Goal: Check status

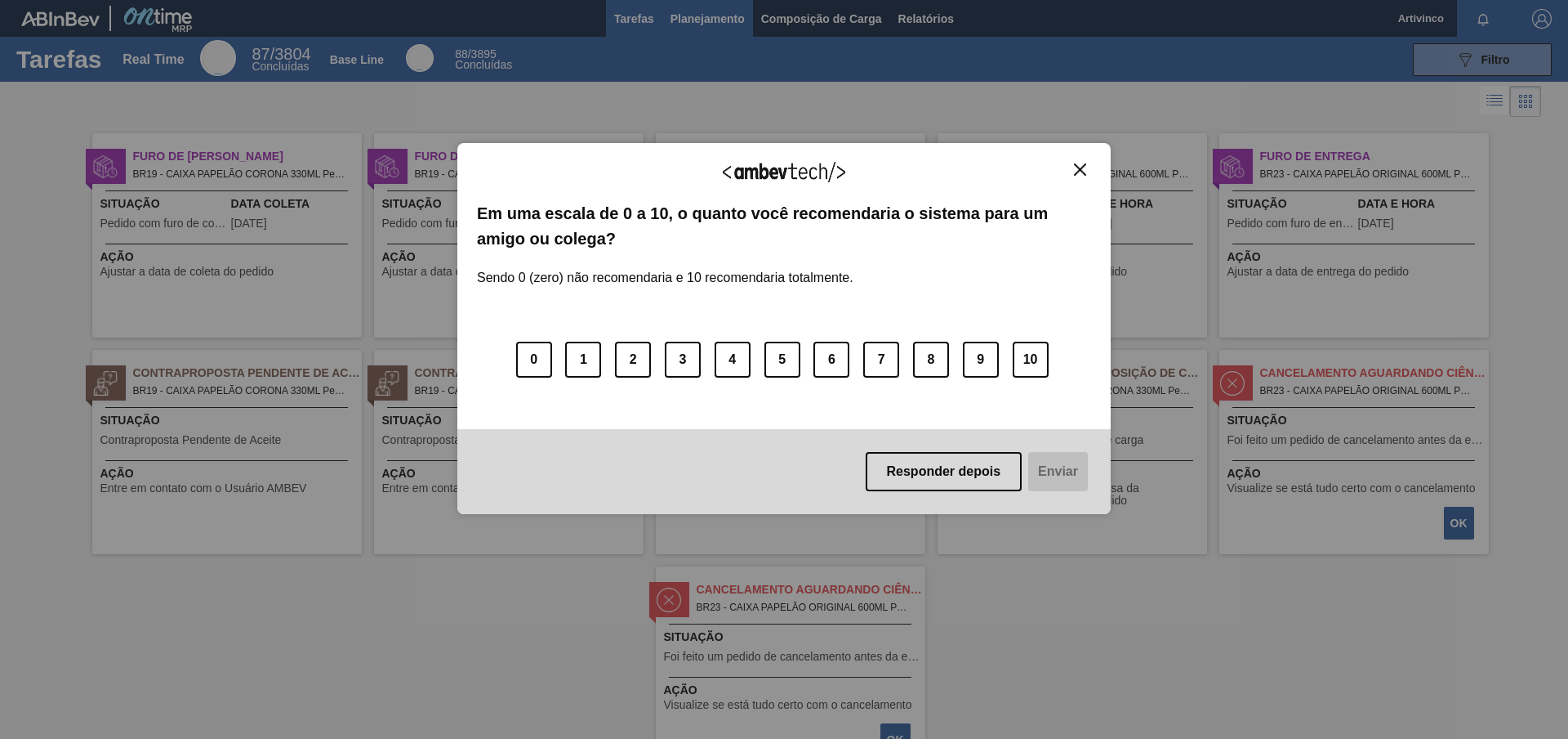
click at [690, 11] on span "Planejamento" at bounding box center [708, 19] width 74 height 19
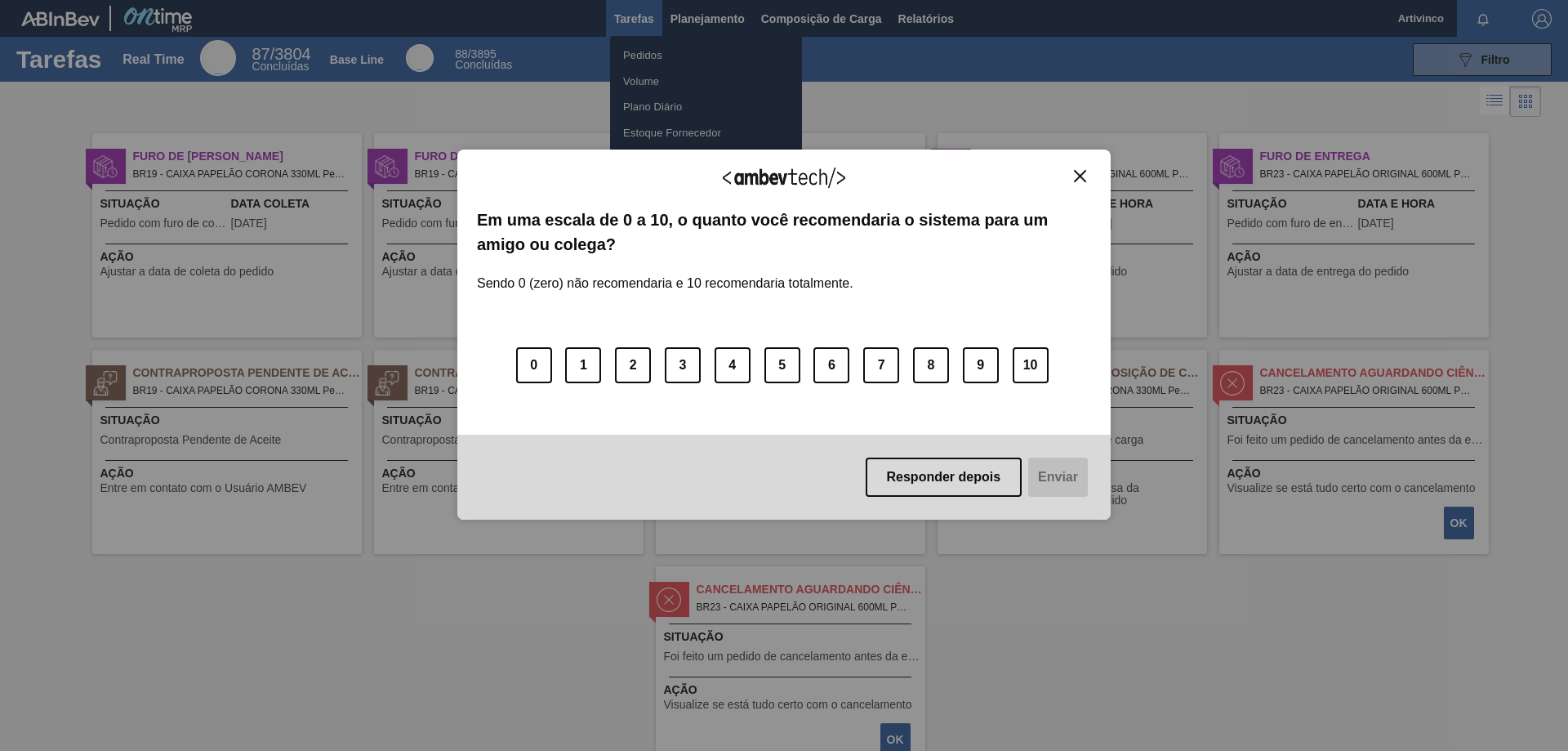
click at [1077, 180] on img "Close" at bounding box center [1080, 175] width 12 height 12
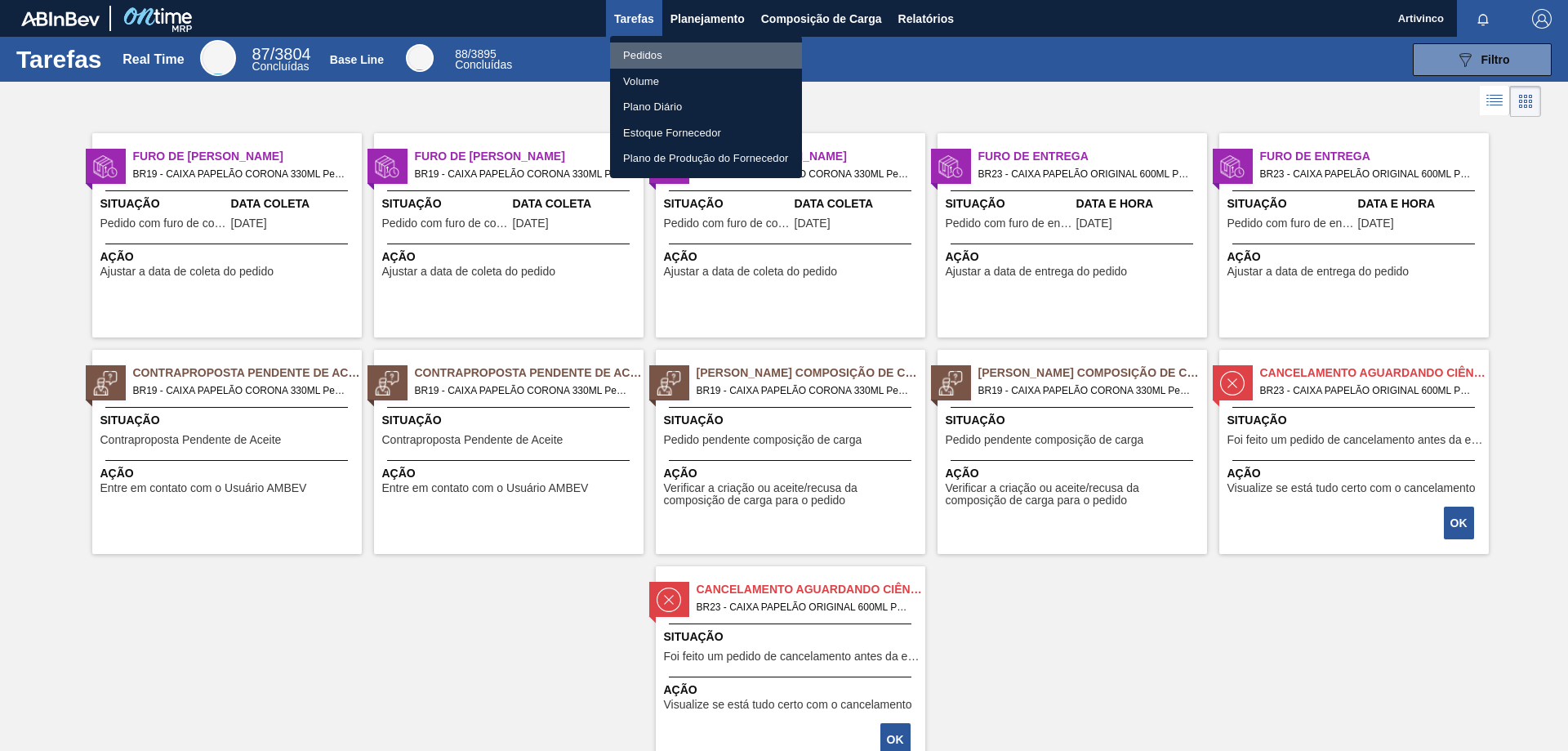
click at [630, 58] on li "Pedidos" at bounding box center [705, 56] width 192 height 26
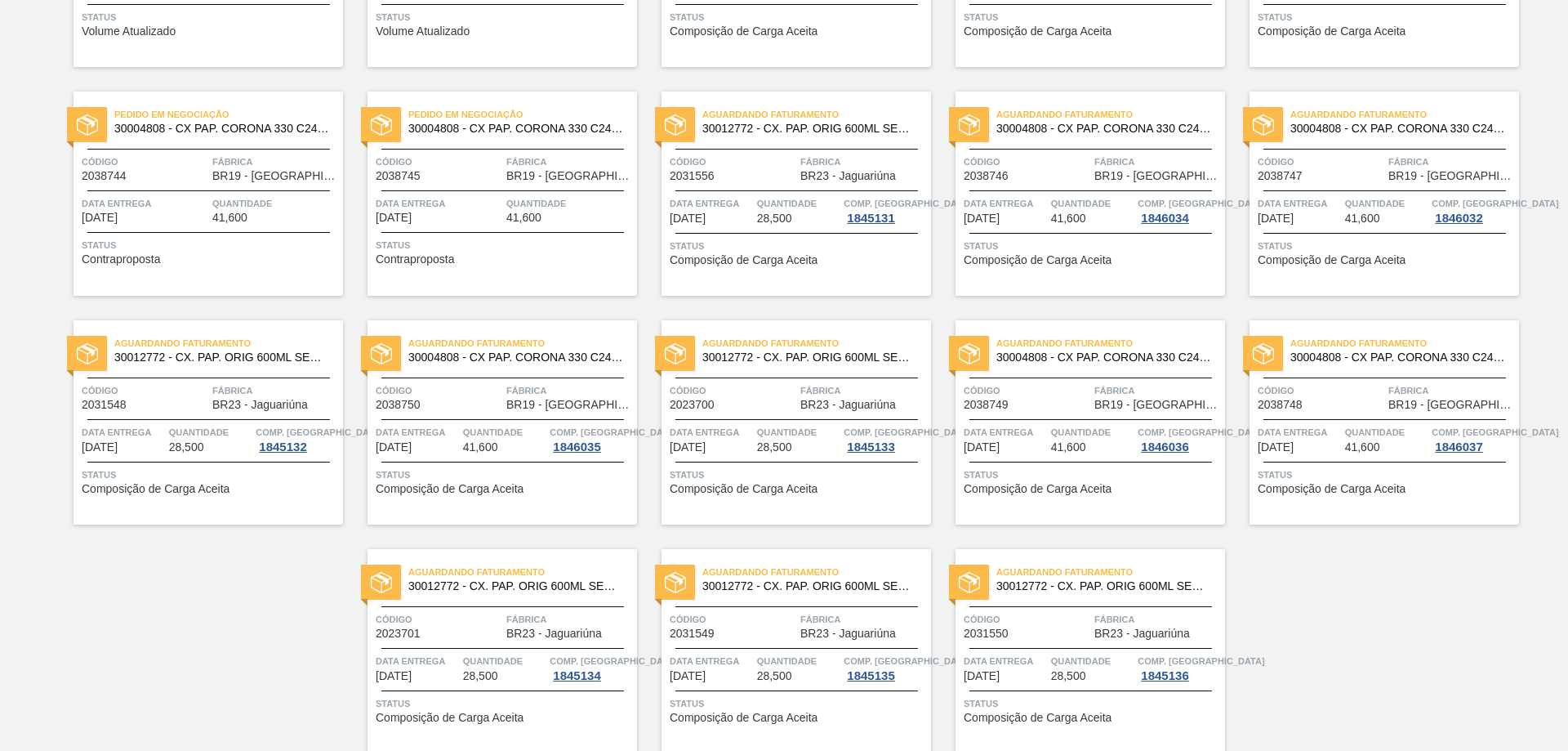
scroll to position [183, 0]
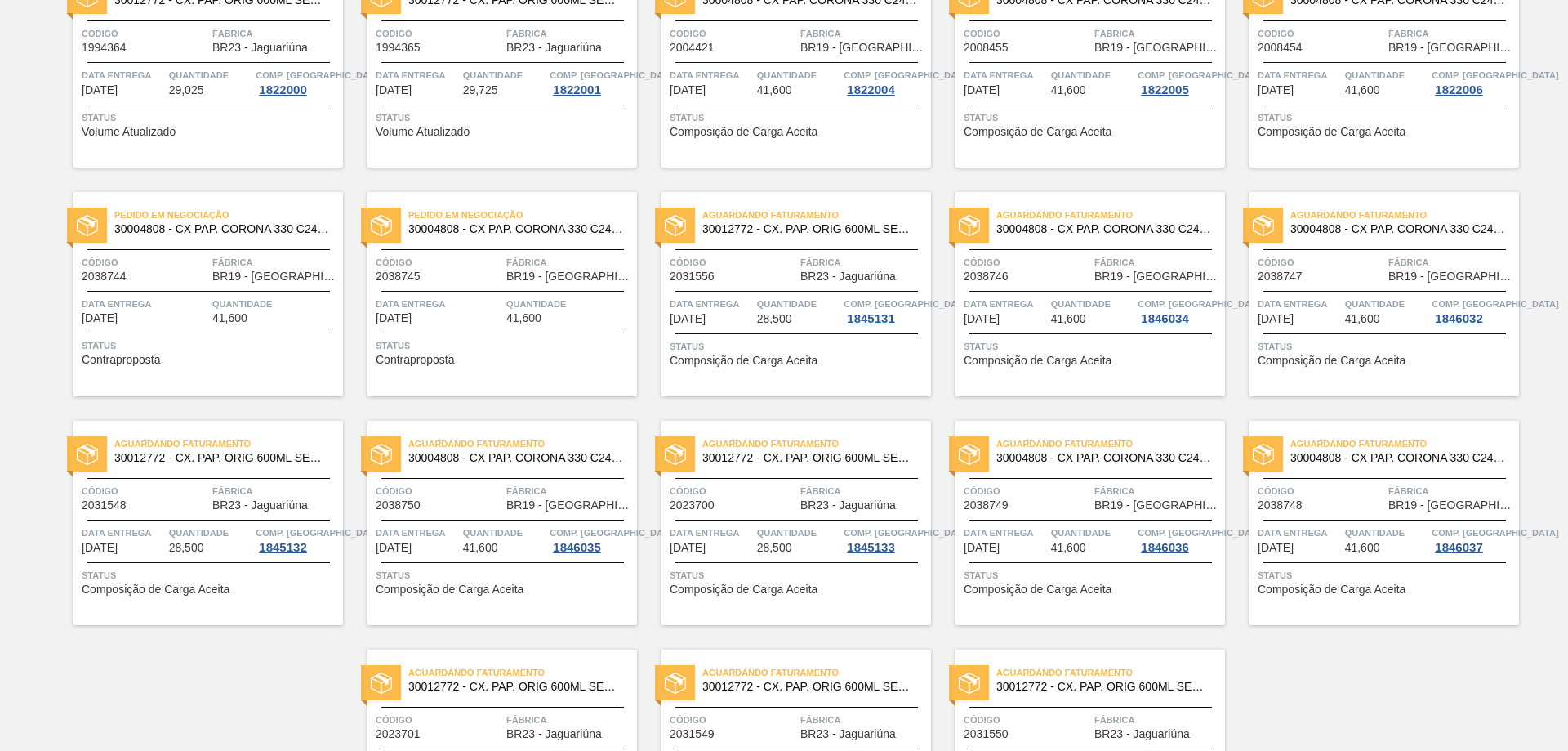
click at [187, 279] on div "Código 2038744" at bounding box center [145, 268] width 127 height 29
